Goal: Navigation & Orientation: Find specific page/section

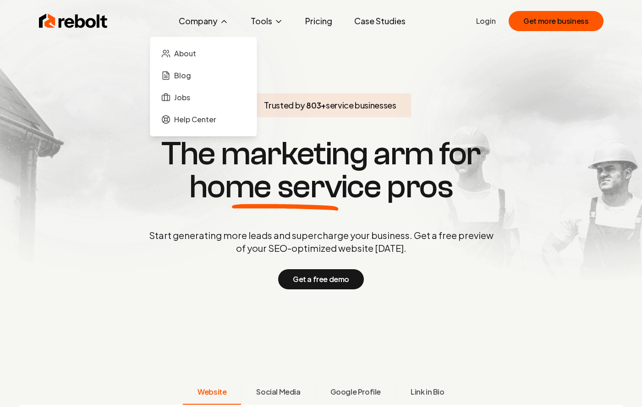
click at [204, 24] on button "Company" at bounding box center [203, 21] width 65 height 18
click at [189, 55] on span "About" at bounding box center [185, 53] width 22 height 11
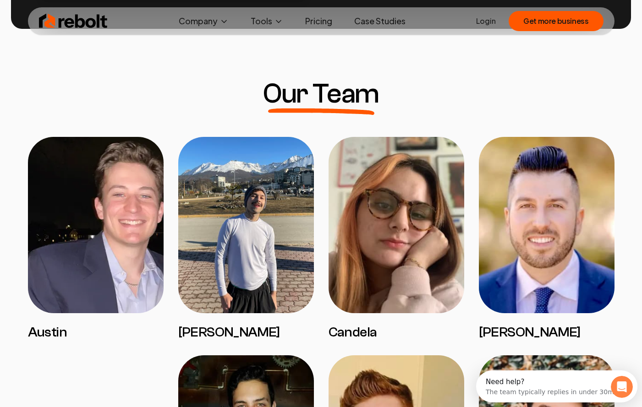
scroll to position [666, 0]
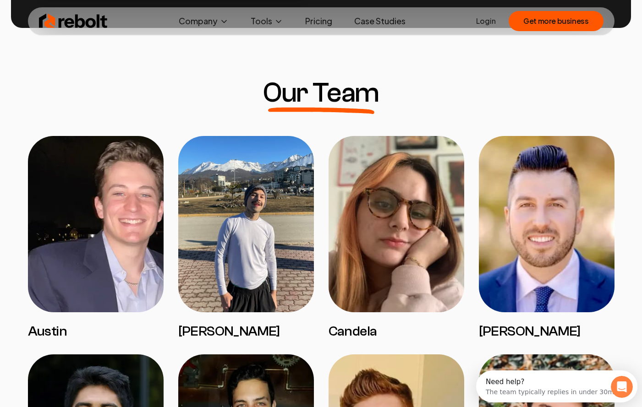
click at [104, 163] on img at bounding box center [96, 224] width 136 height 176
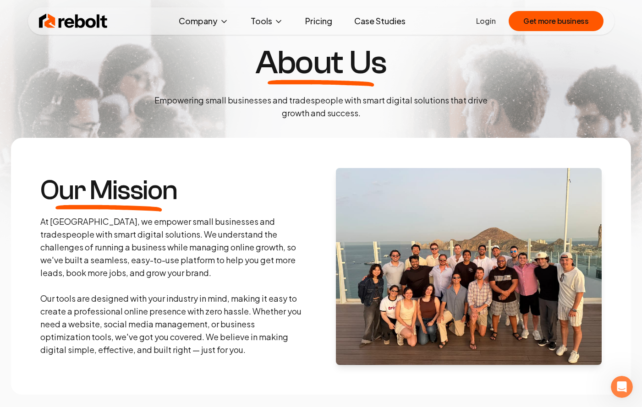
scroll to position [0, 0]
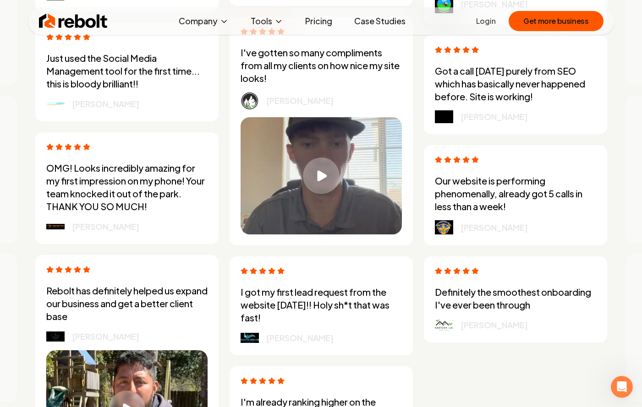
scroll to position [2566, 0]
